Goal: Information Seeking & Learning: Learn about a topic

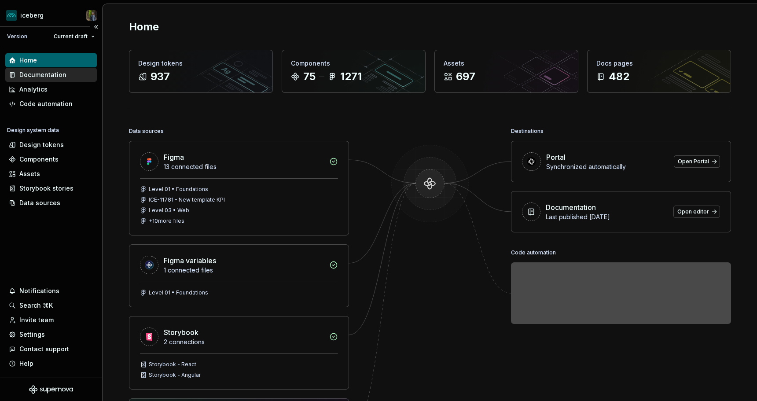
click at [45, 72] on div "Documentation" at bounding box center [42, 74] width 47 height 9
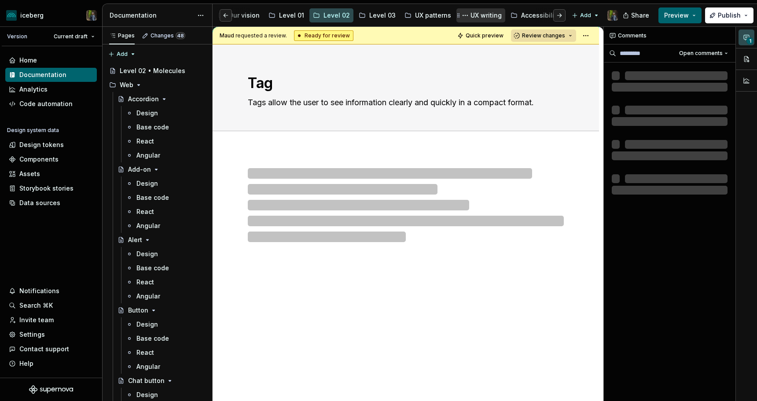
scroll to position [0, 171]
click at [466, 14] on div "UX writing" at bounding box center [481, 15] width 31 height 9
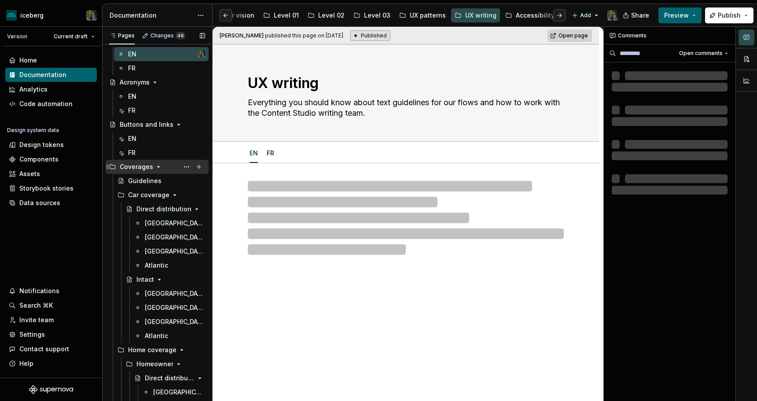
click at [157, 168] on icon "Page tree" at bounding box center [158, 166] width 7 height 7
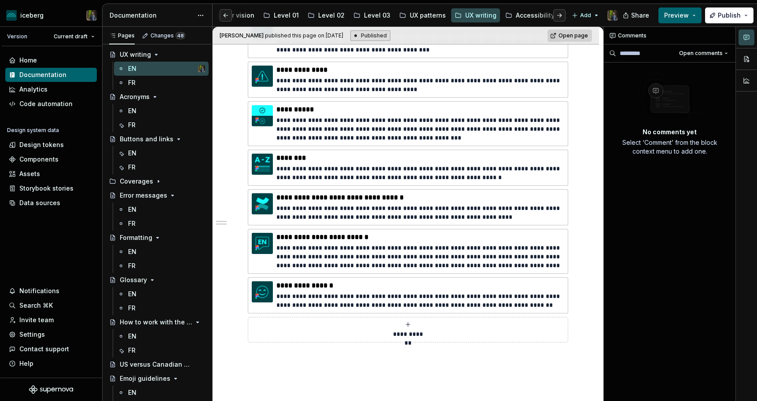
scroll to position [473, 0]
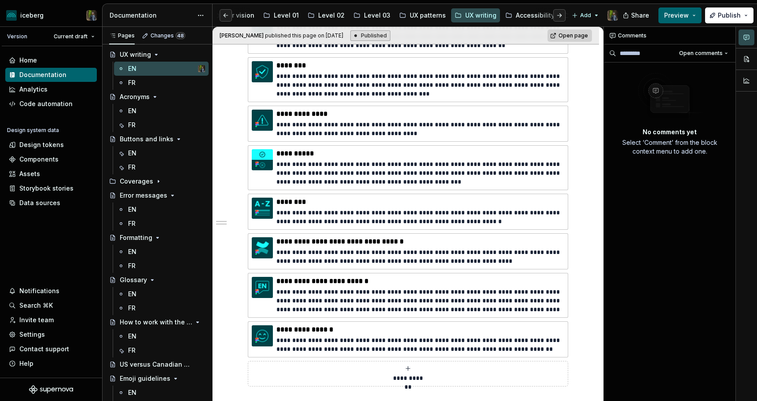
type textarea "*"
